Goal: Complete application form

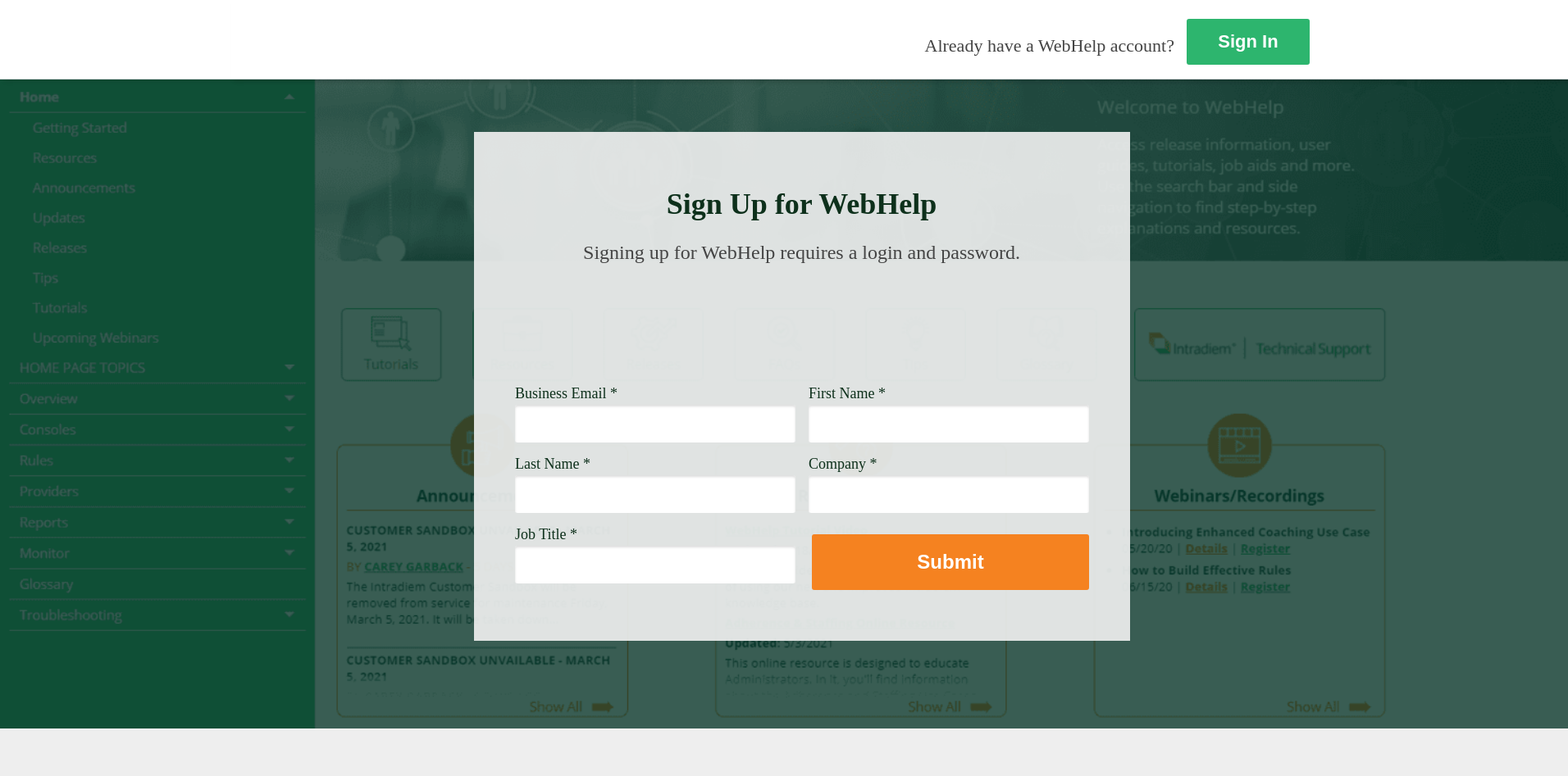
click at [515, 421] on input "Business Email *" at bounding box center [655, 423] width 280 height 37
type input "[PERSON_NAME][EMAIL_ADDRESS][PERSON_NAME][DOMAIN_NAME]"
click at [809, 424] on input "First Name *" at bounding box center [949, 423] width 280 height 37
type input "[PERSON_NAME]"
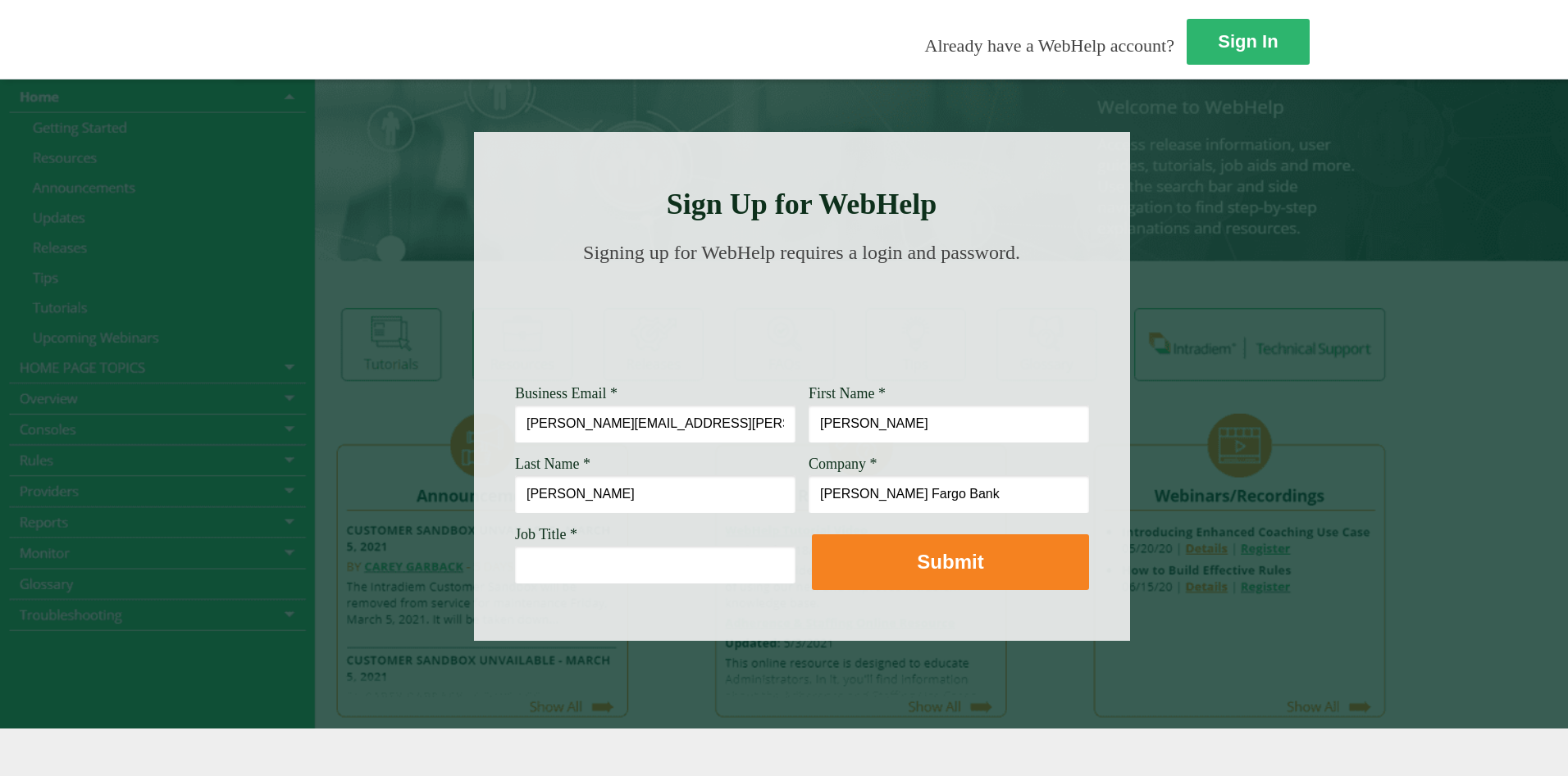
type input "[PERSON_NAME] Fargo Bank"
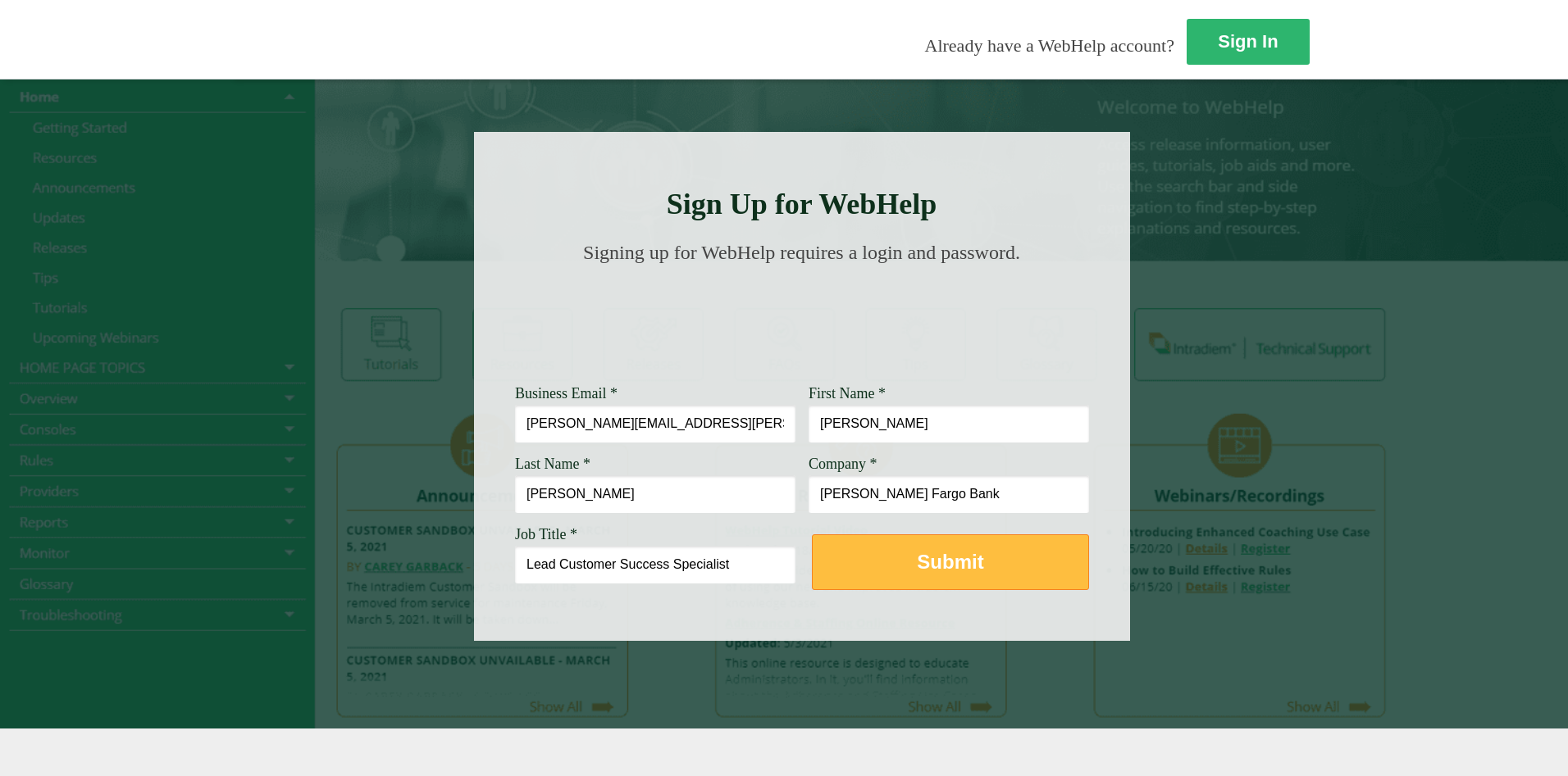
type input "Lead Customer Success Specialist"
click at [916, 563] on strong "Submit" at bounding box center [949, 561] width 66 height 22
click at [812, 570] on button "Submit" at bounding box center [950, 562] width 277 height 56
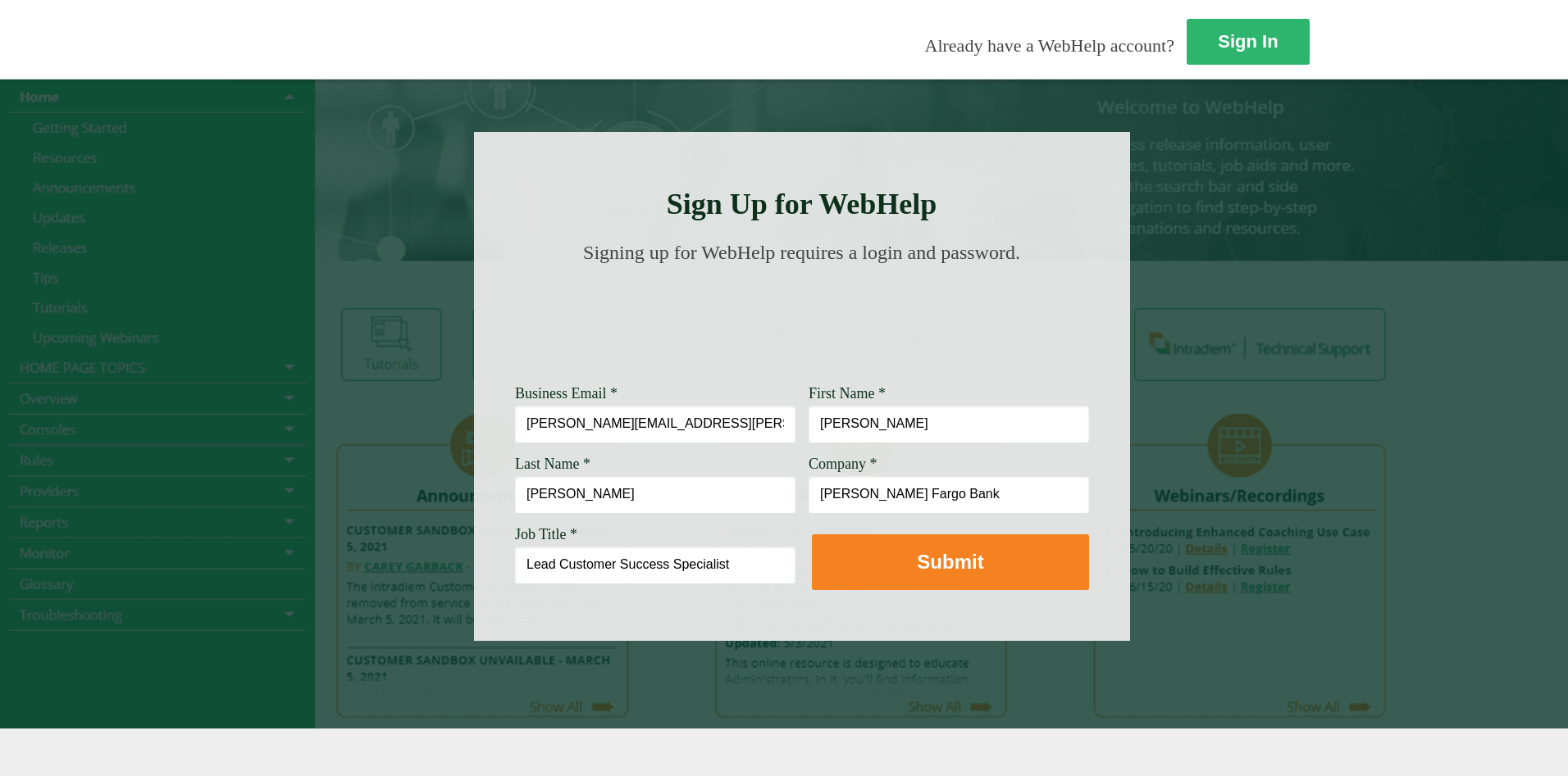
click at [1222, 410] on div at bounding box center [784, 404] width 1568 height 650
click at [1187, 49] on link "Sign In" at bounding box center [1249, 43] width 125 height 48
